Goal: Task Accomplishment & Management: Manage account settings

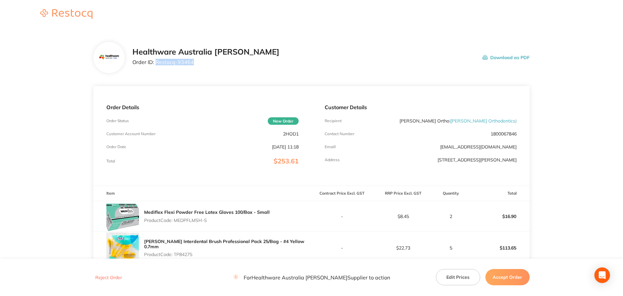
drag, startPoint x: 195, startPoint y: 66, endPoint x: 155, endPoint y: 69, distance: 39.5
click at [155, 69] on div "Healthware Australia [PERSON_NAME] Order ID: Restocq- 93464 Download as PDF" at bounding box center [311, 57] width 436 height 31
copy p "Restocq- 93464"
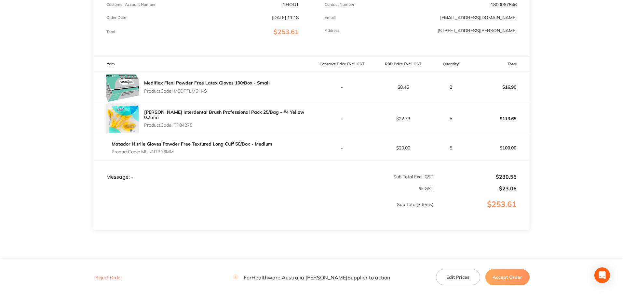
scroll to position [130, 0]
drag, startPoint x: 211, startPoint y: 94, endPoint x: 176, endPoint y: 96, distance: 34.8
click at [176, 93] on p "Product Code: MEDPFLMSH-S" at bounding box center [207, 90] width 126 height 5
copy p "MEDPFLMSH-S"
click at [188, 124] on p "Product Code: TP84275" at bounding box center [227, 124] width 167 height 5
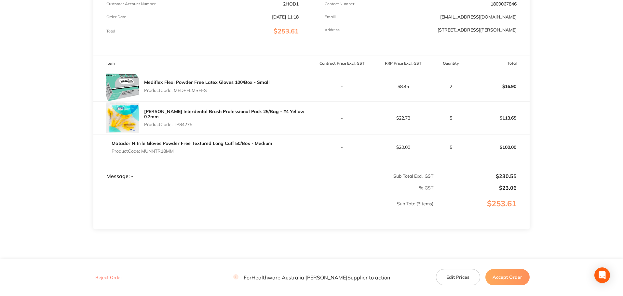
click at [188, 124] on p "Product Code: TP84275" at bounding box center [227, 124] width 167 height 5
copy p "TP84275"
click at [165, 156] on div "Matador Nitrile Gloves Powder Free Textured Long Cuff 50/Box - Medium Product C…" at bounding box center [192, 147] width 161 height 18
click at [166, 154] on p "Product Code: MUNNTR18MM" at bounding box center [192, 151] width 161 height 5
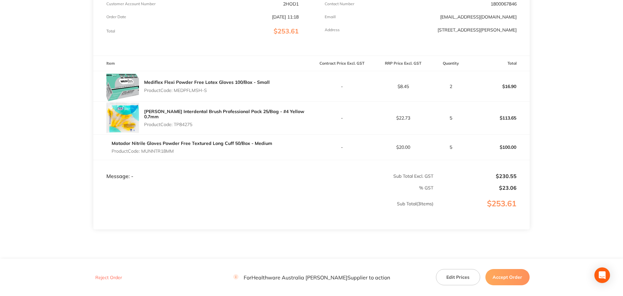
copy p "MUNNTR18MM"
click at [494, 279] on button "Accept Order" at bounding box center [507, 277] width 44 height 16
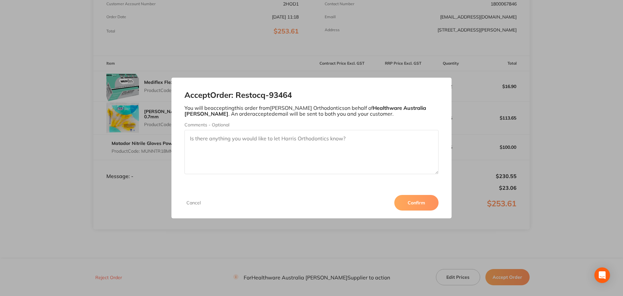
click at [423, 207] on button "Confirm" at bounding box center [416, 203] width 44 height 16
